Goal: Complete application form

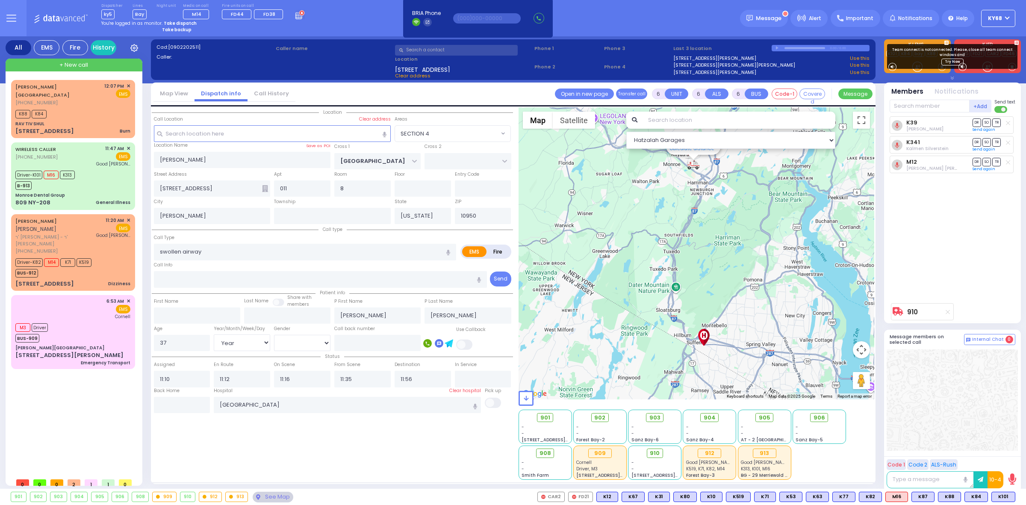
select select "SECTION 4"
select select "Year"
select select "[DEMOGRAPHIC_DATA]"
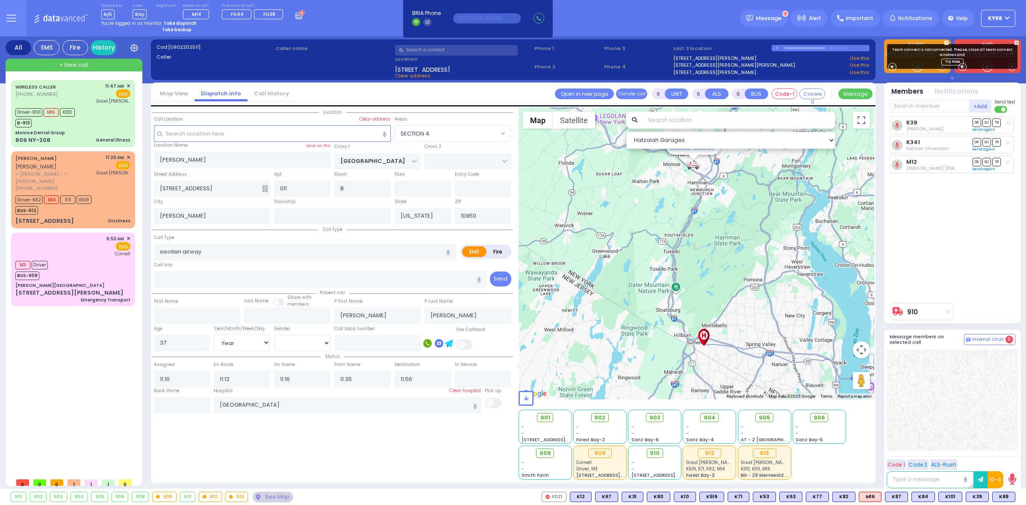
click at [322, 38] on div "Cad: [0902202511] Caller: Caller name [STREET_ADDRESS] Clear address Phone 1 /" at bounding box center [513, 264] width 725 height 456
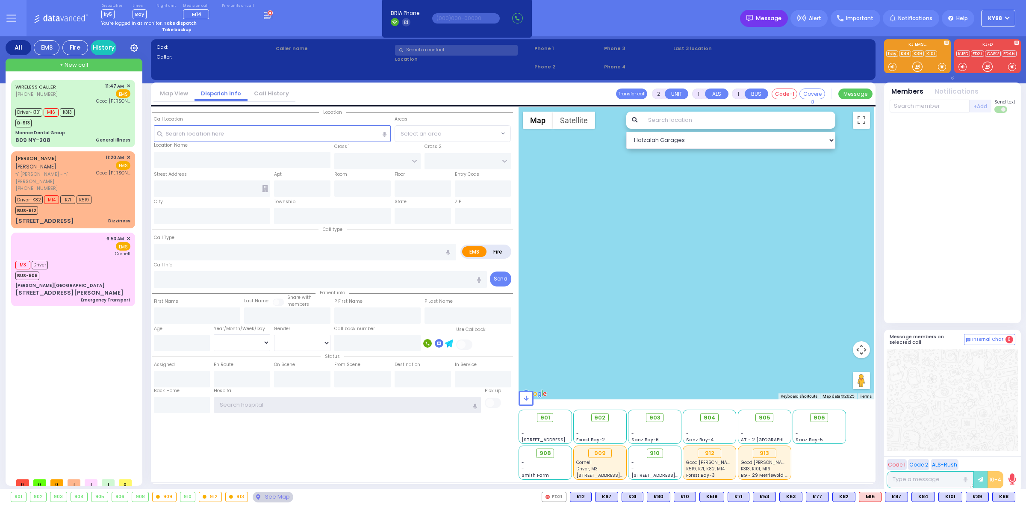
type input "ky68"
click at [765, 16] on span "Message" at bounding box center [769, 18] width 26 height 9
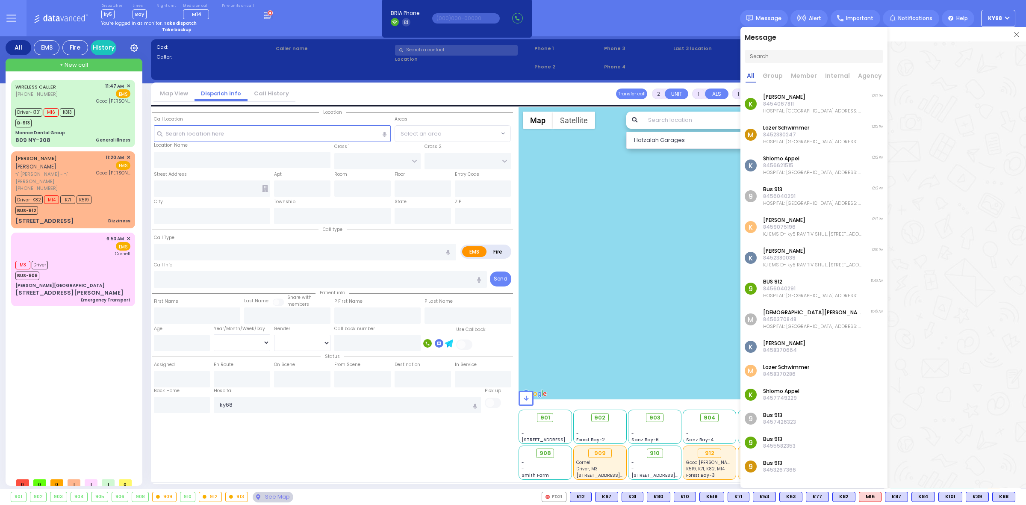
click at [1017, 33] on img at bounding box center [1016, 34] width 5 height 5
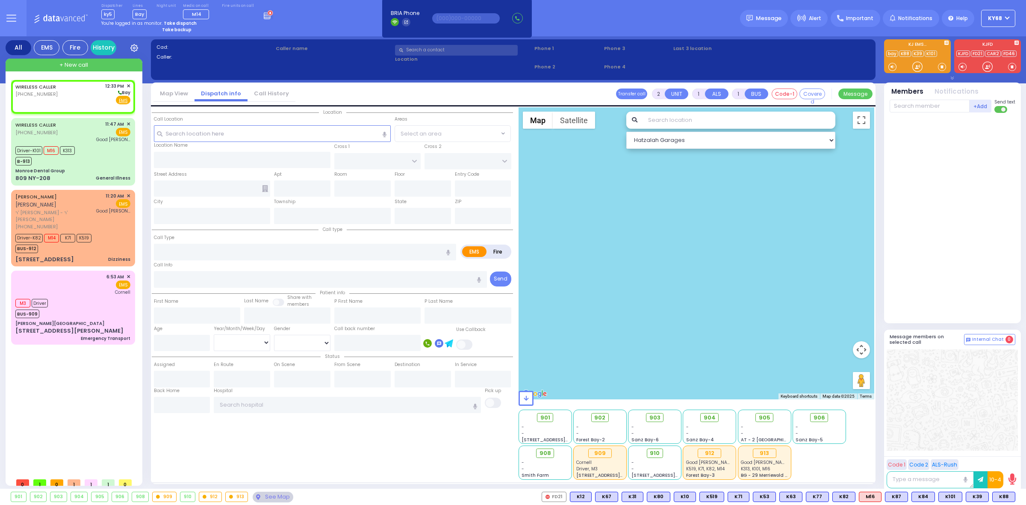
select select
radio input "true"
select select
type input "12:33"
select select "Hatzalah Garages"
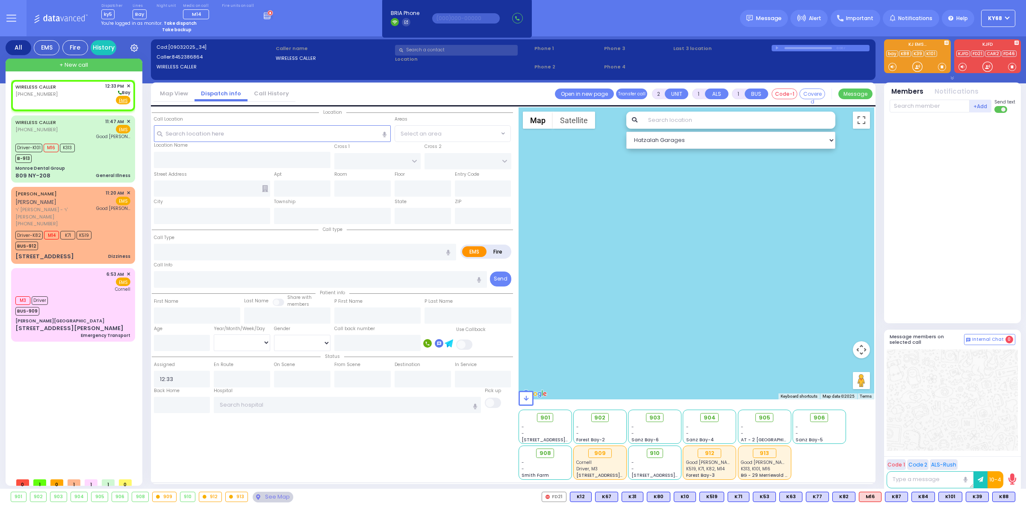
select select
radio input "true"
select select
select select "Hatzalah Garages"
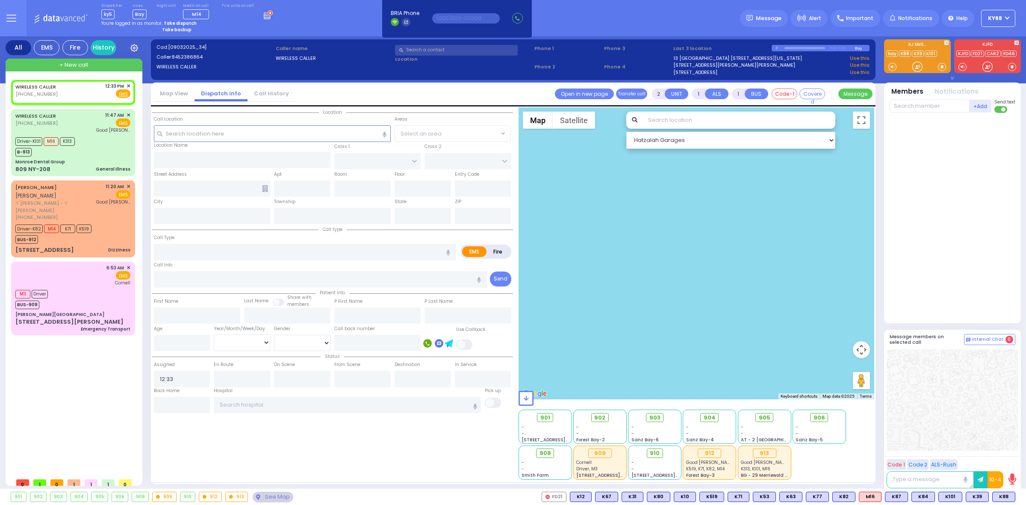
select select
radio input "true"
select select
select select "Hatzalah Garages"
